Goal: Task Accomplishment & Management: Manage account settings

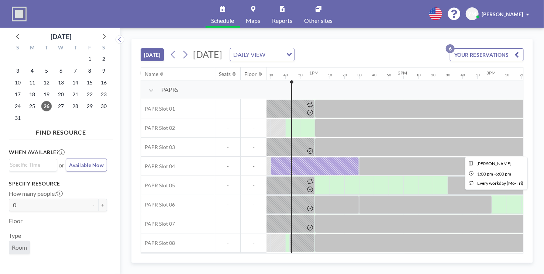
scroll to position [0, 1107]
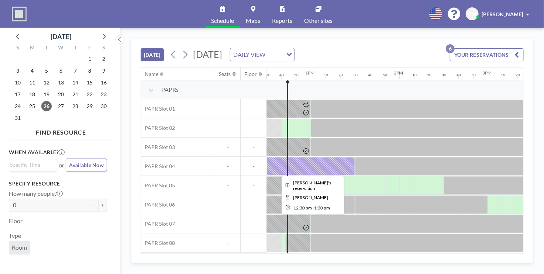
drag, startPoint x: 315, startPoint y: 168, endPoint x: 294, endPoint y: 168, distance: 21.0
click at [294, 168] on div at bounding box center [310, 166] width 89 height 18
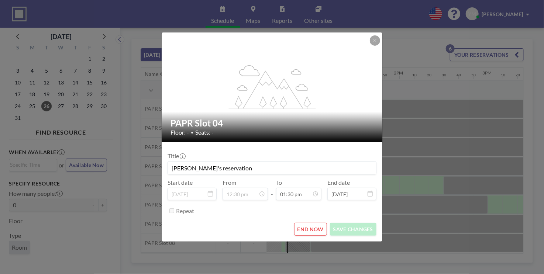
scroll to position [1064, 0]
click at [314, 227] on button "END NOW" at bounding box center [310, 229] width 33 height 13
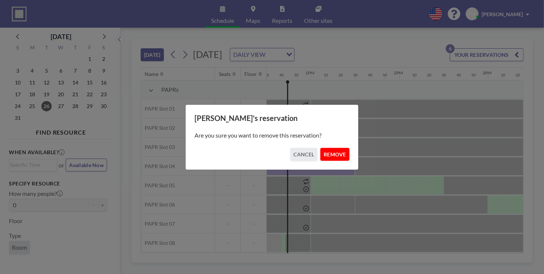
click at [330, 154] on button "REMOVE" at bounding box center [334, 154] width 29 height 13
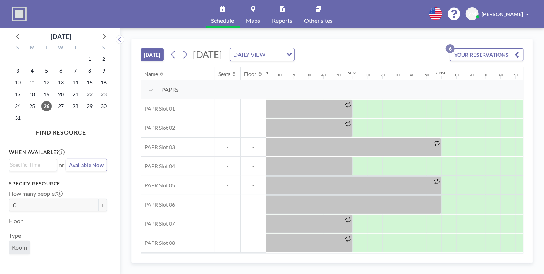
scroll to position [0, 1407]
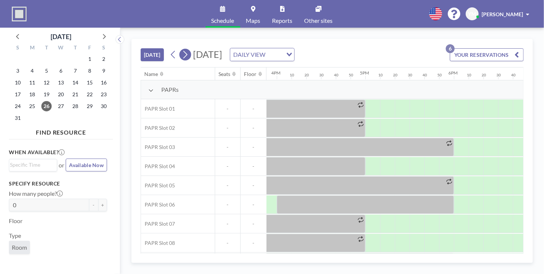
click at [184, 56] on icon at bounding box center [185, 54] width 7 height 11
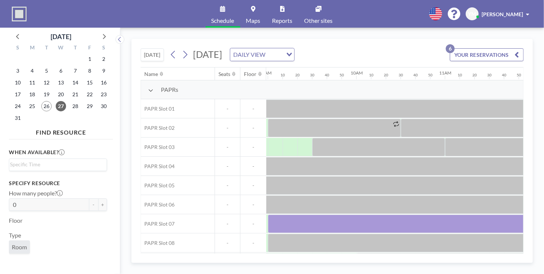
scroll to position [0, 812]
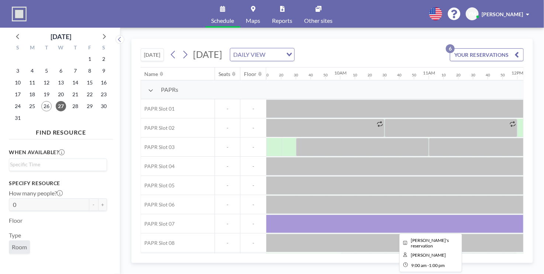
drag, startPoint x: 366, startPoint y: 226, endPoint x: 340, endPoint y: 221, distance: 26.6
click at [340, 221] on div at bounding box center [429, 224] width 354 height 18
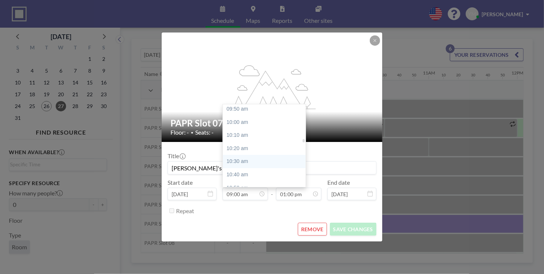
scroll to position [820, 0]
click at [247, 124] on div "10:30 am" at bounding box center [266, 118] width 86 height 13
type input "10:30 am"
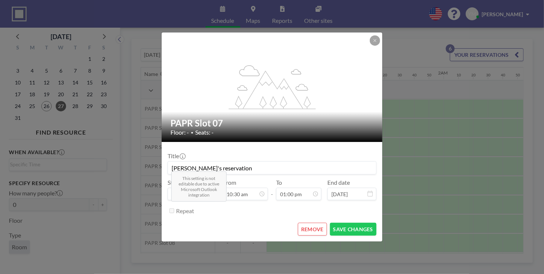
scroll to position [1025, 0]
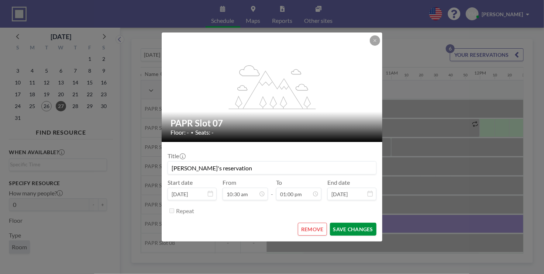
click at [357, 228] on button "SAVE CHANGES" at bounding box center [353, 229] width 47 height 13
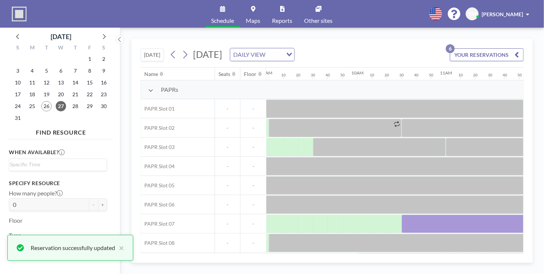
scroll to position [0, 737]
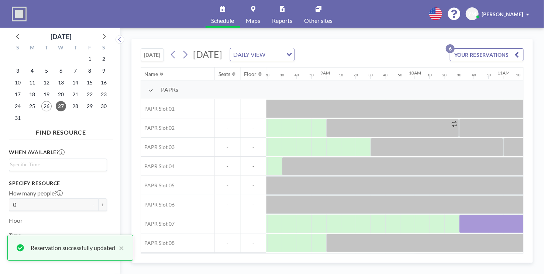
drag, startPoint x: 340, startPoint y: 254, endPoint x: 310, endPoint y: 260, distance: 30.5
click at [310, 260] on div "[DATE] [DATE] DAILY VIEW Loading... YOUR RESERVATIONS 6 Name Seats Floor 12AM 1…" at bounding box center [332, 151] width 402 height 224
click at [313, 260] on div "[DATE] [DATE] DAILY VIEW Loading... YOUR RESERVATIONS 6 Name Seats Floor 12AM 1…" at bounding box center [332, 151] width 402 height 224
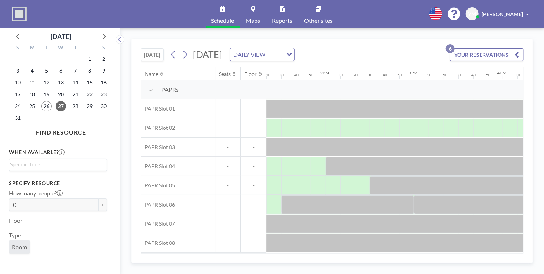
scroll to position [0, 1166]
click at [190, 56] on button at bounding box center [185, 55] width 12 height 12
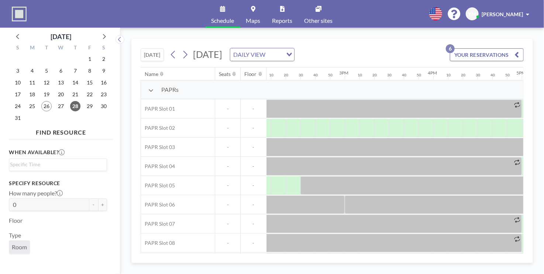
scroll to position [0, 1389]
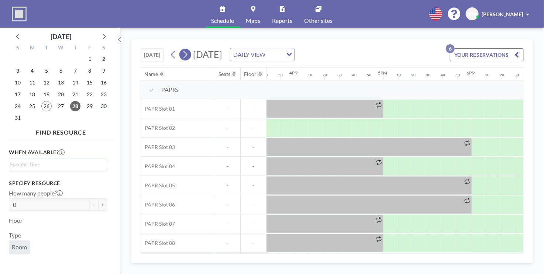
click at [187, 59] on icon at bounding box center [185, 54] width 7 height 11
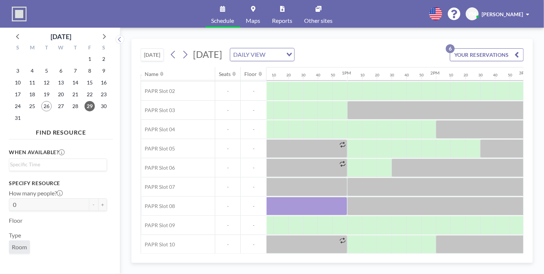
scroll to position [37, 1082]
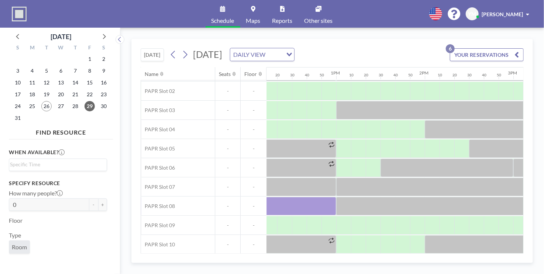
click at [333, 254] on div "[DATE] [DATE] DAILY VIEW Loading... YOUR RESERVATIONS 6 Name Seats Floor 12AM 1…" at bounding box center [332, 151] width 402 height 224
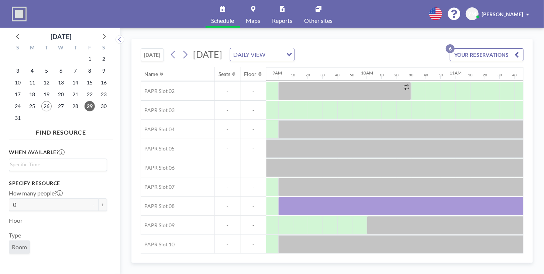
scroll to position [37, 864]
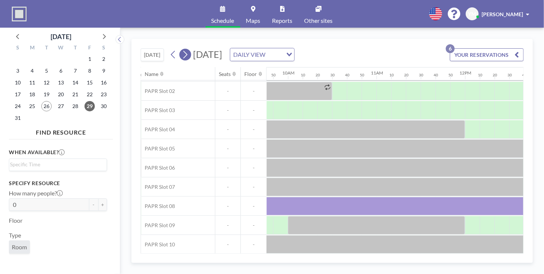
click at [186, 57] on icon at bounding box center [185, 54] width 7 height 11
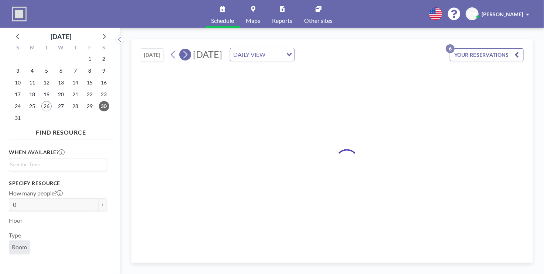
click at [187, 57] on icon at bounding box center [185, 54] width 7 height 11
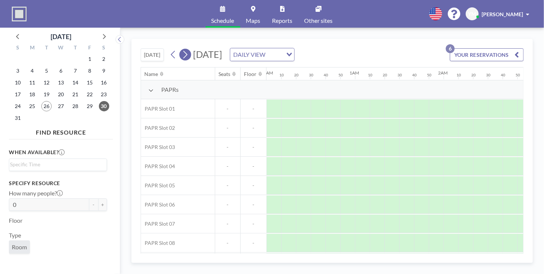
scroll to position [0, 0]
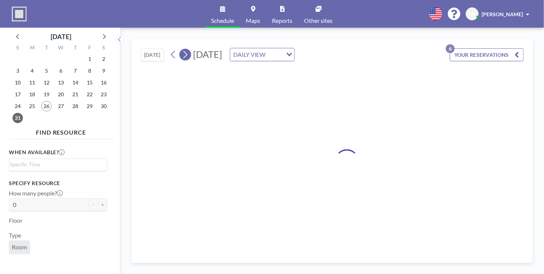
click at [187, 57] on icon at bounding box center [185, 54] width 7 height 11
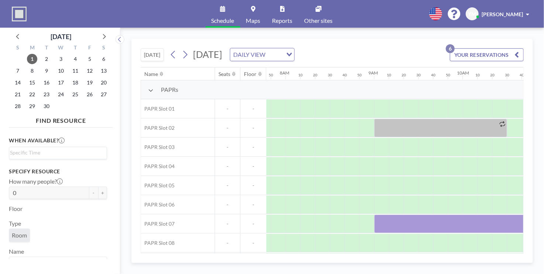
scroll to position [0, 694]
